Goal: Find contact information: Find contact information

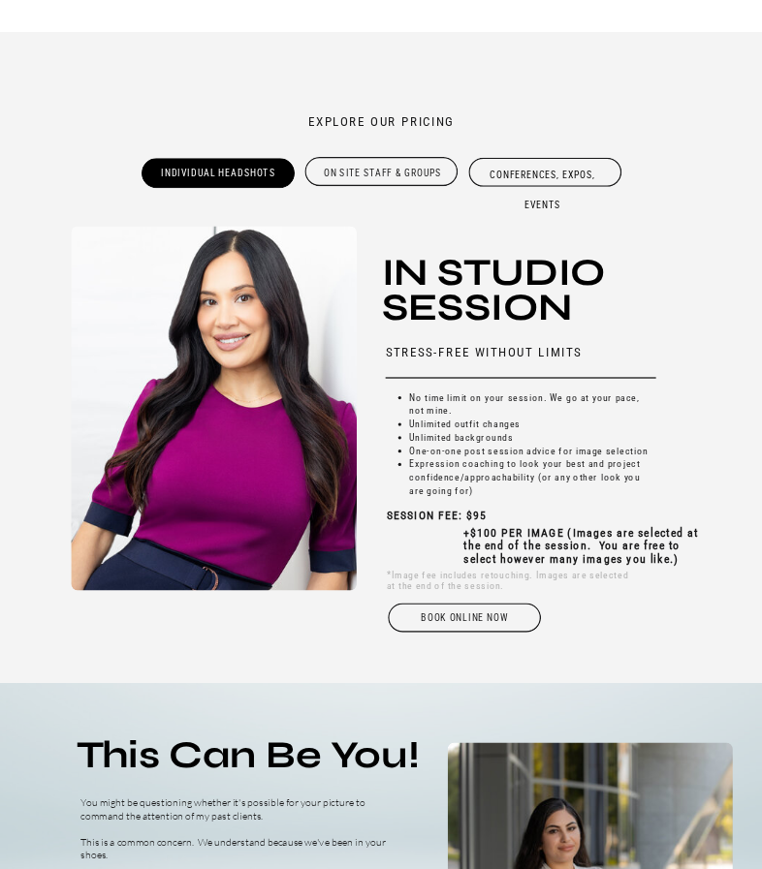
scroll to position [3391, 0]
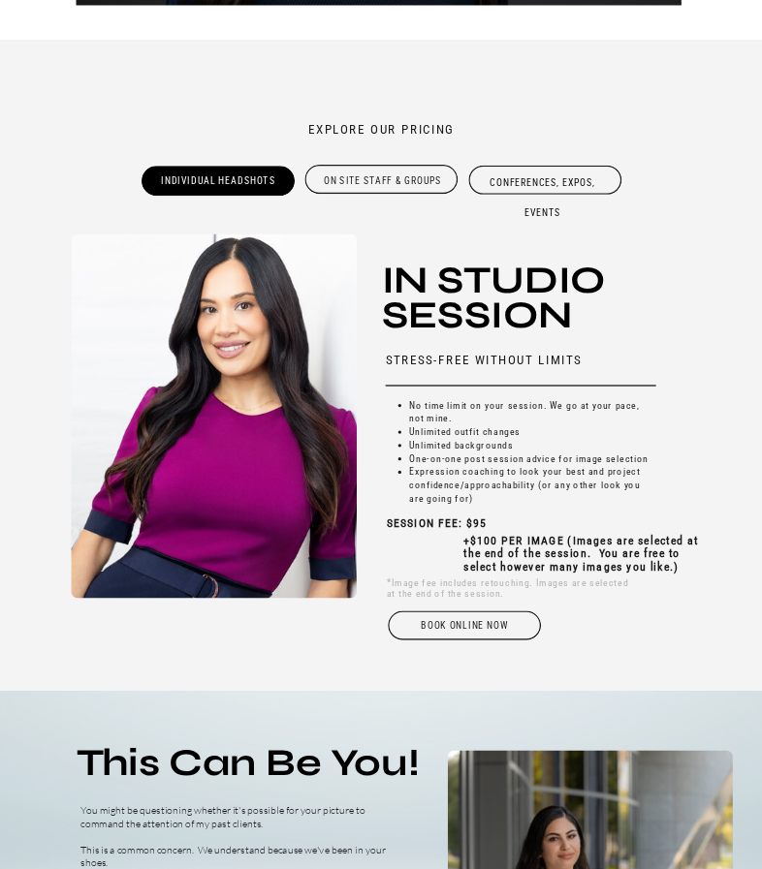
click at [433, 186] on div "On site Staff & Groups" at bounding box center [381, 179] width 155 height 25
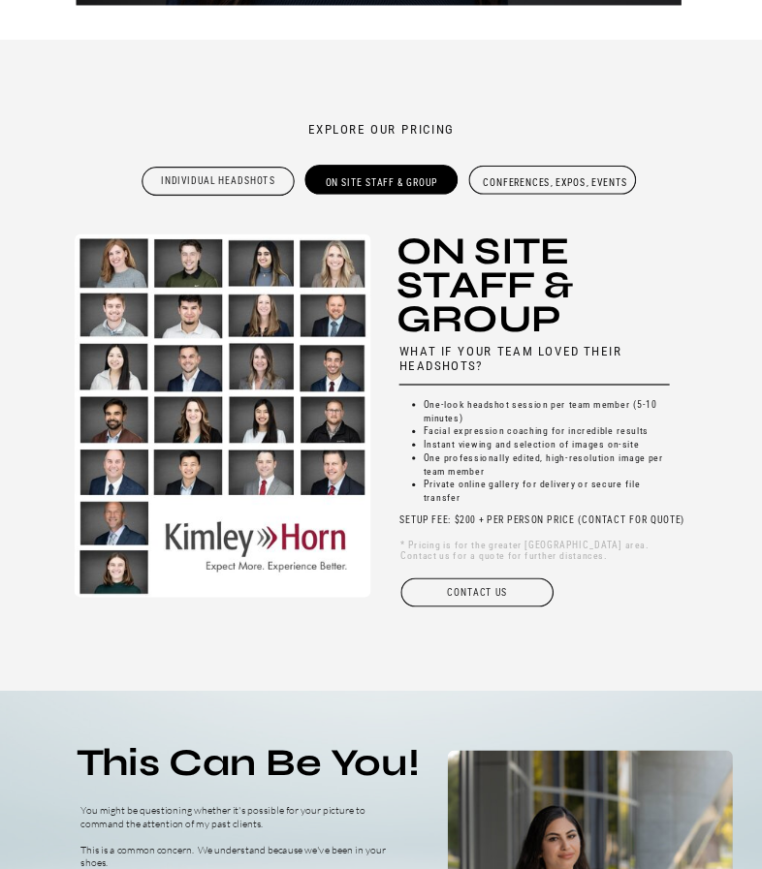
click at [518, 596] on div "cONTACT uS" at bounding box center [476, 591] width 155 height 29
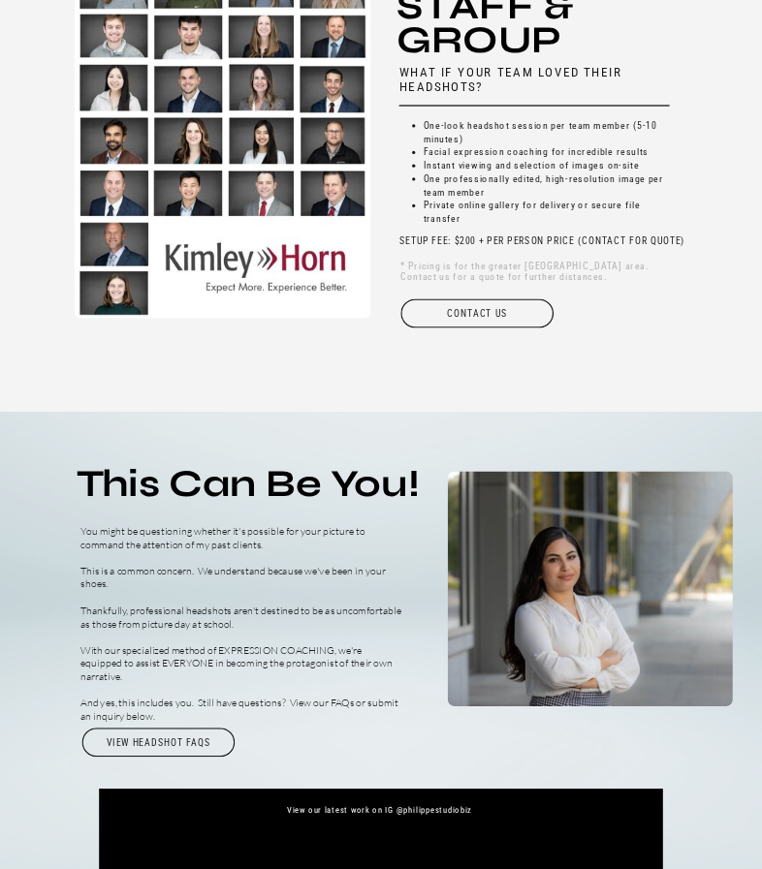
scroll to position [3443, 0]
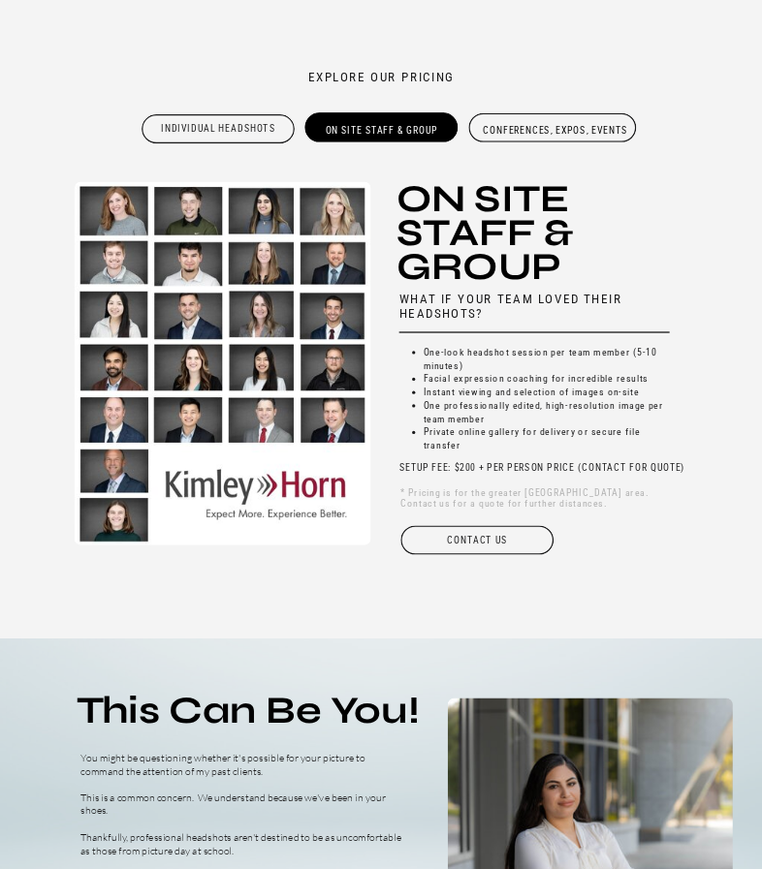
click at [574, 132] on div "Conferences, Expos, Events" at bounding box center [555, 128] width 155 height 29
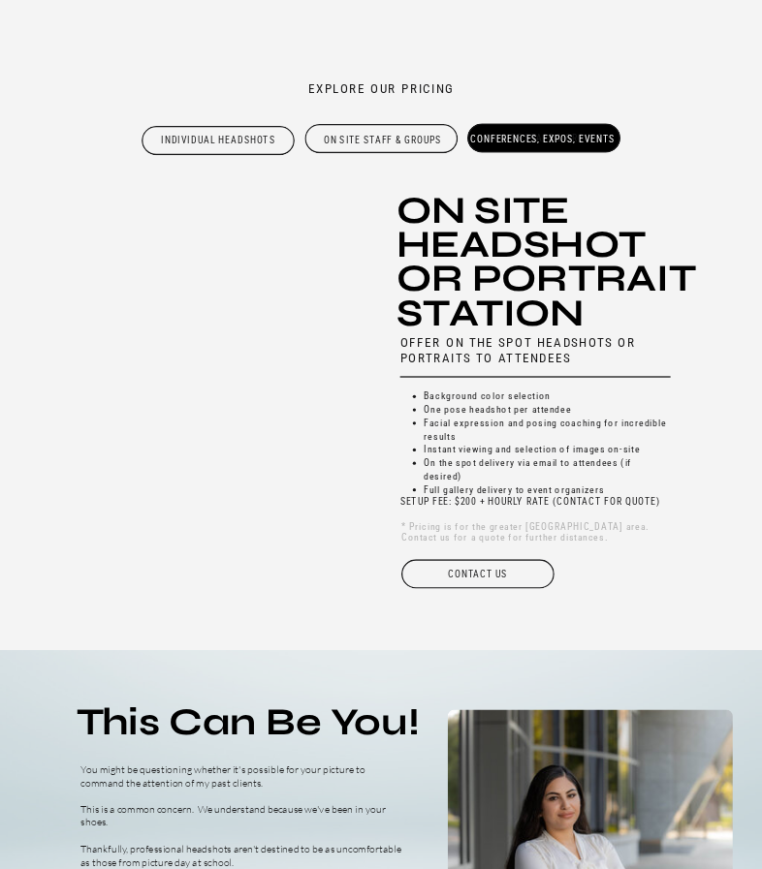
scroll to position [3430, 0]
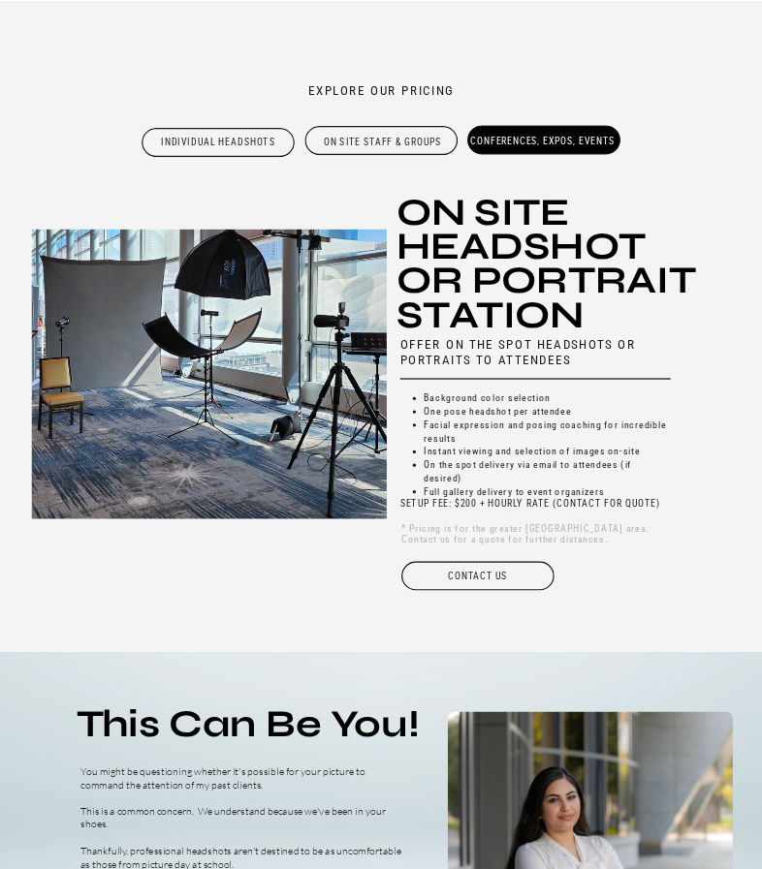
click at [593, 219] on h3 "On Site Headshot or Portrait Station" at bounding box center [550, 247] width 308 height 104
click at [372, 143] on div "On site Staff & Groups" at bounding box center [381, 140] width 155 height 25
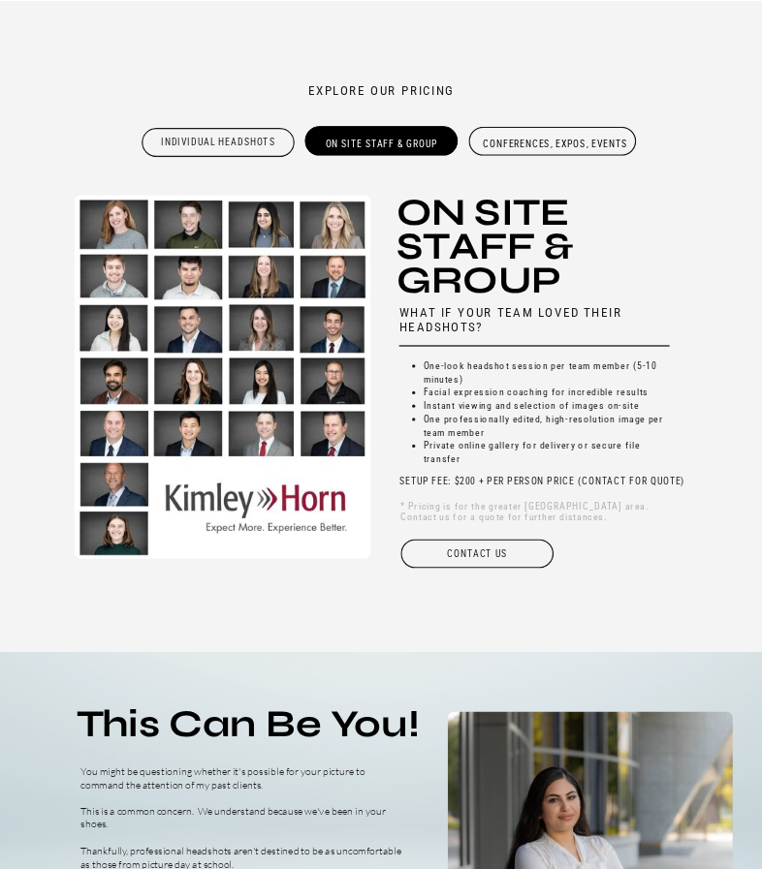
click at [529, 136] on div "Conferences, Expos, Events" at bounding box center [555, 142] width 155 height 29
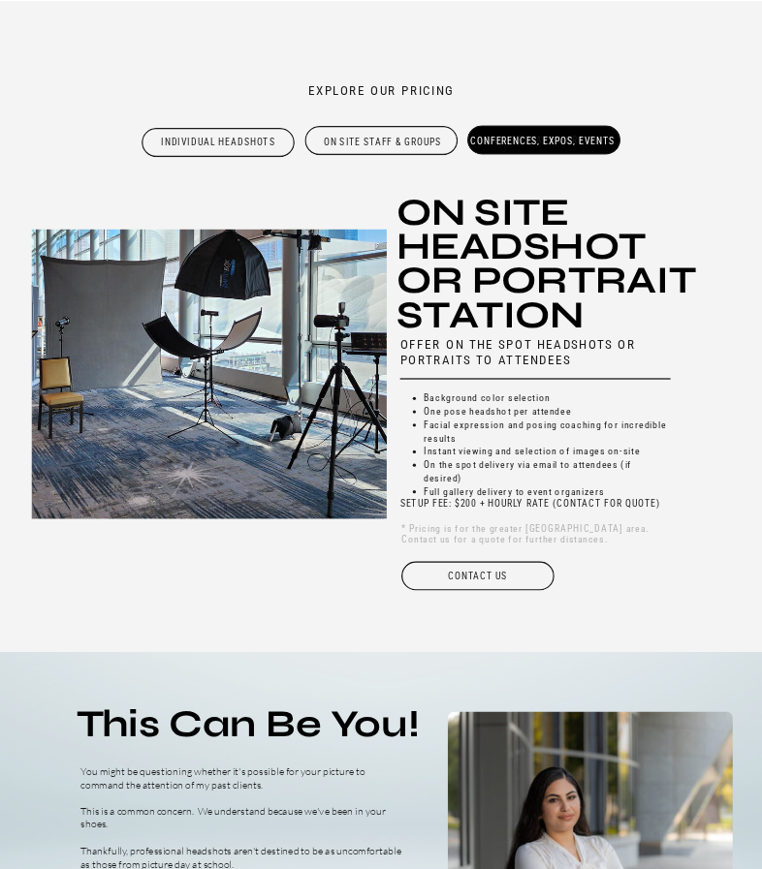
click at [376, 148] on div "On site Staff & Groups" at bounding box center [381, 140] width 155 height 25
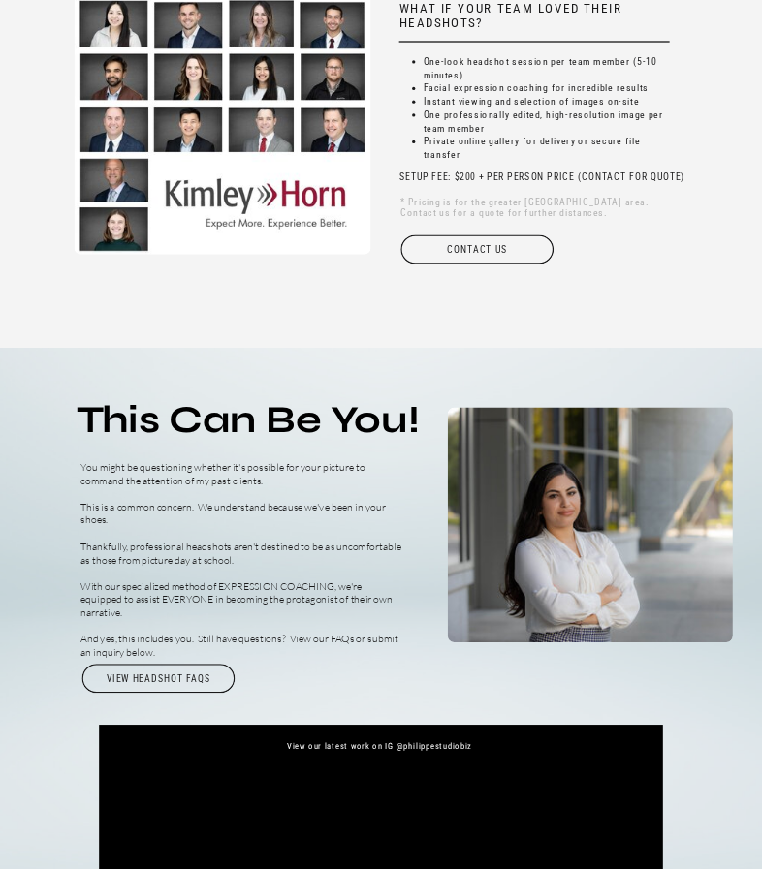
scroll to position [3346, 0]
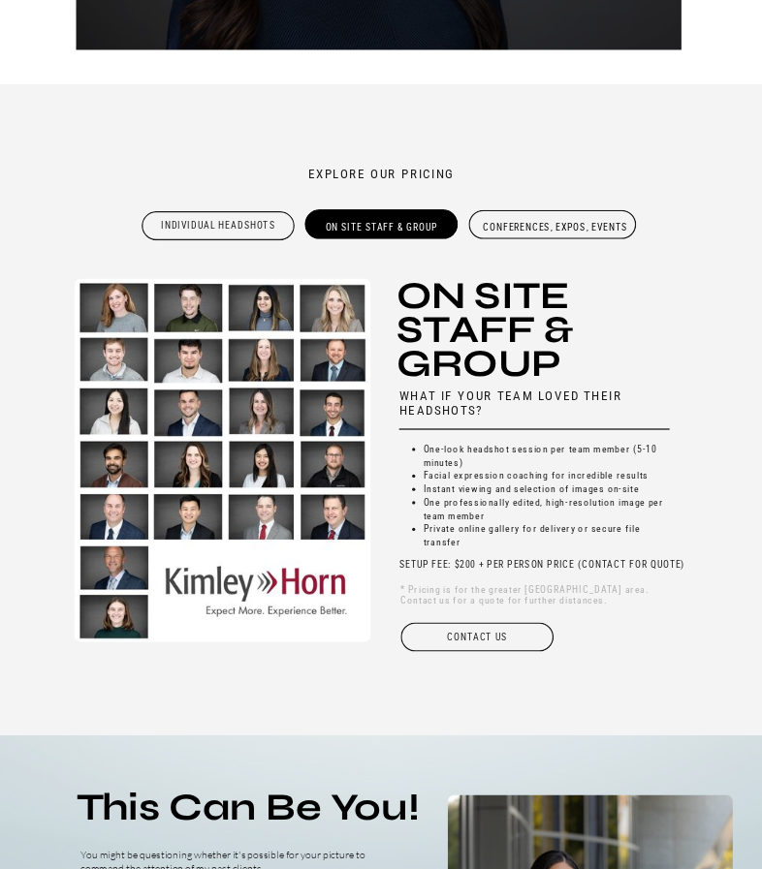
click at [552, 231] on div "Conferences, Expos, Events" at bounding box center [555, 225] width 155 height 29
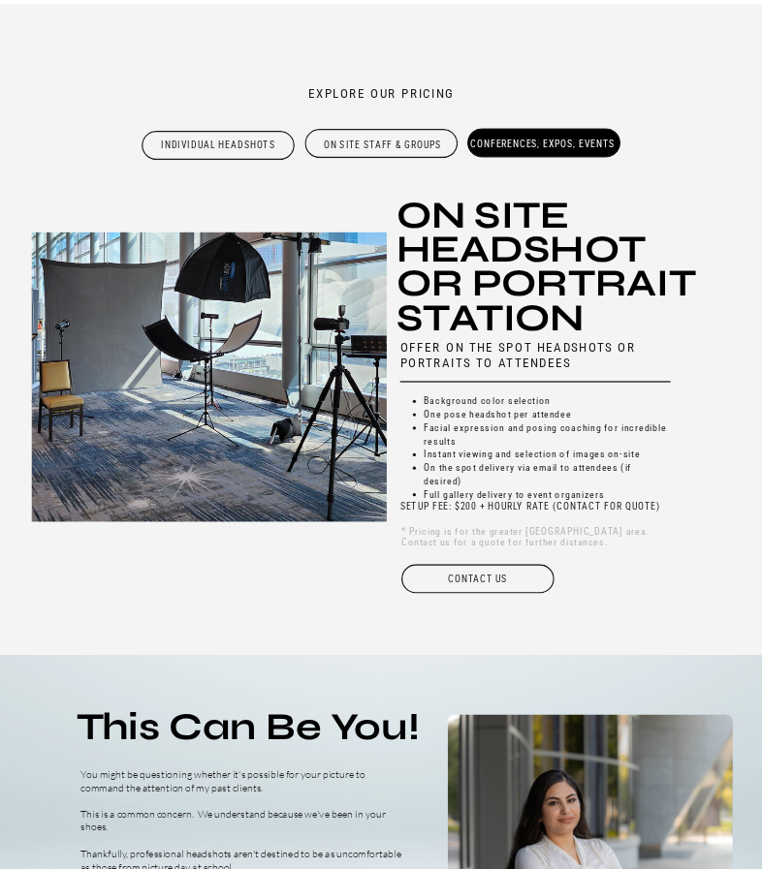
scroll to position [3430, 0]
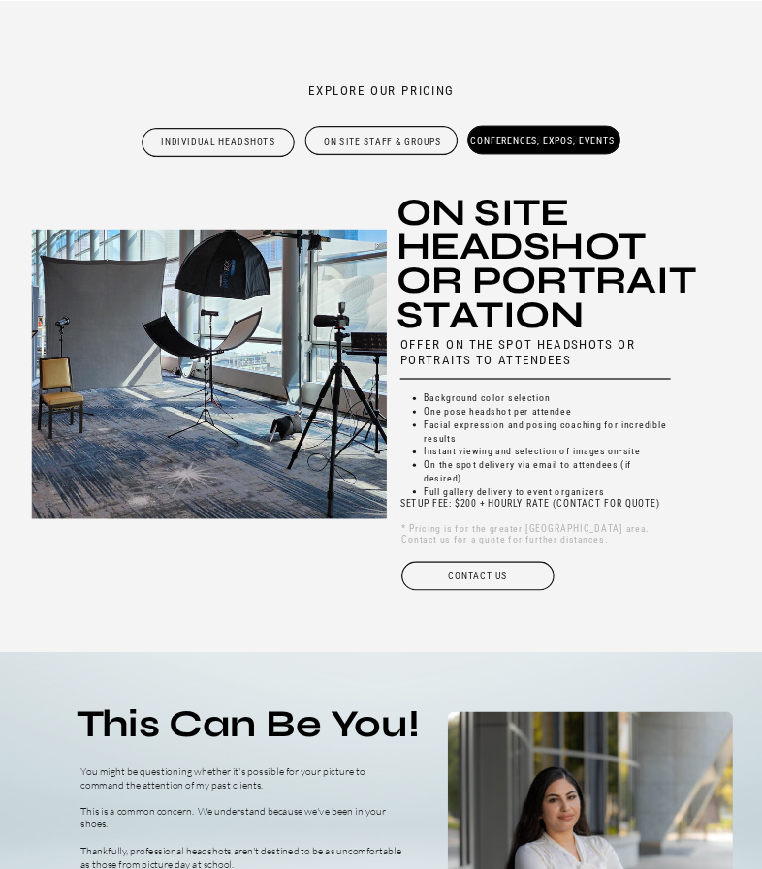
click at [404, 150] on div "On site Staff & Groups" at bounding box center [381, 140] width 155 height 25
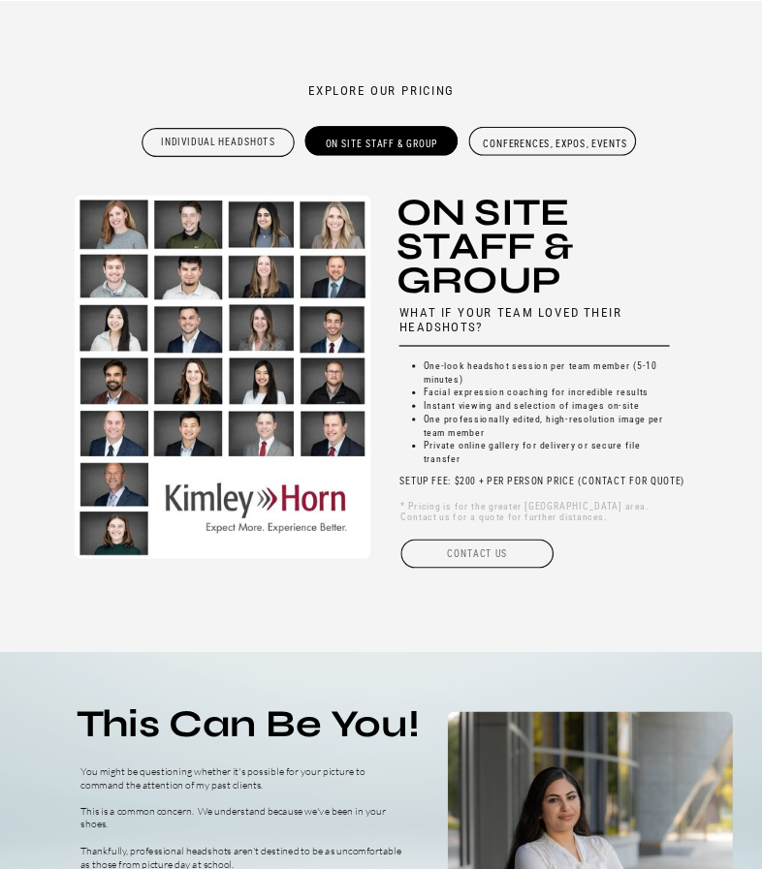
click at [486, 542] on div "cONTACT uS" at bounding box center [476, 553] width 155 height 29
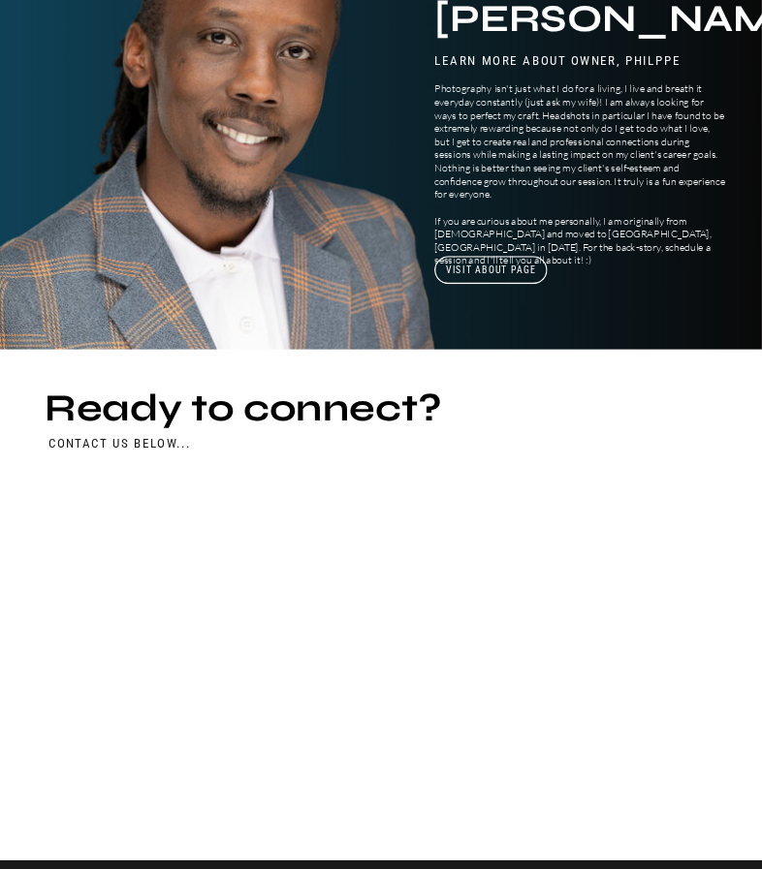
scroll to position [5090, 0]
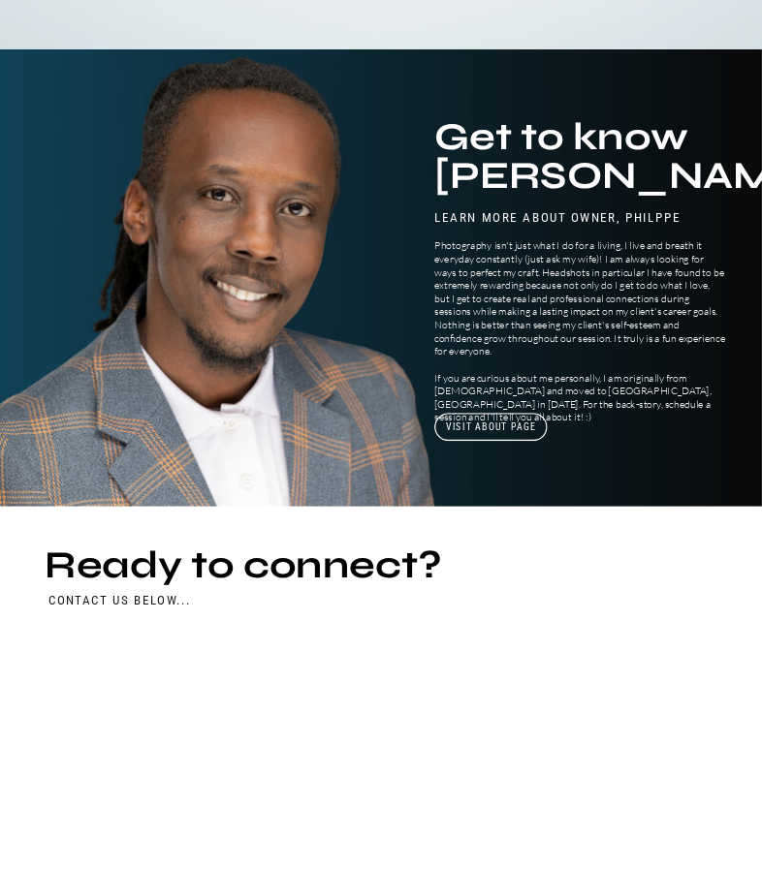
scroll to position [4993, 0]
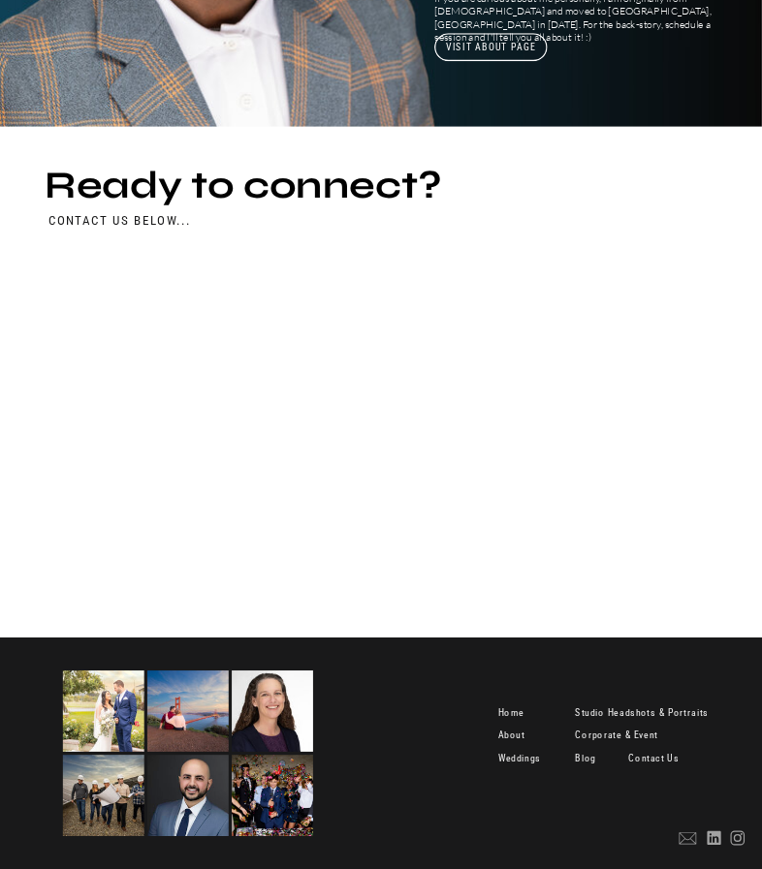
scroll to position [4982, 0]
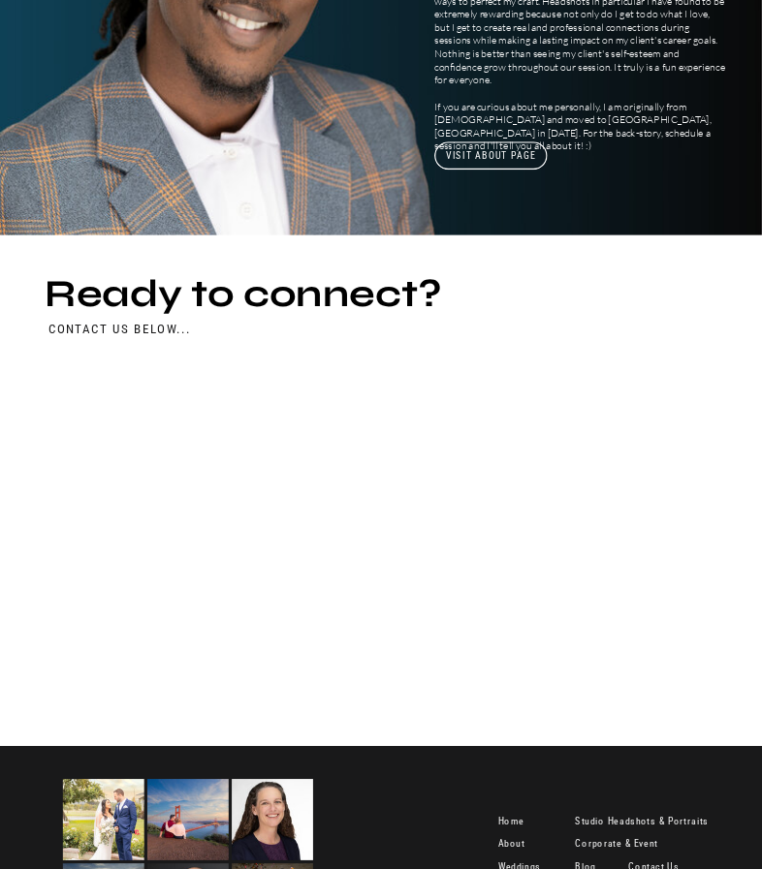
click at [14, 224] on div at bounding box center [381, 6] width 762 height 457
